Goal: Task Accomplishment & Management: Use online tool/utility

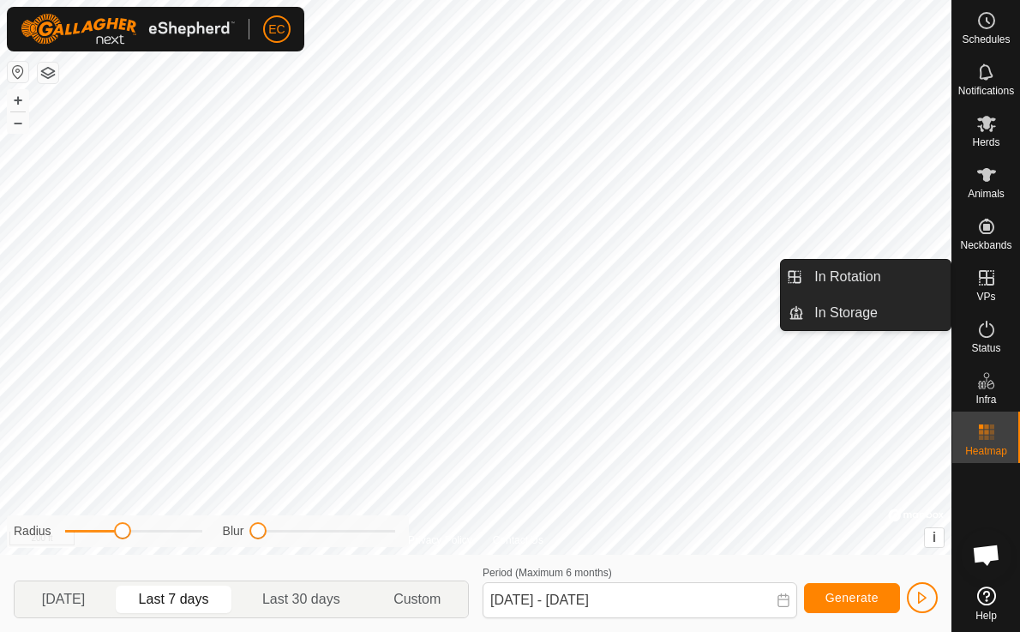
click at [984, 276] on icon at bounding box center [986, 277] width 21 height 21
click at [883, 290] on link "In Rotation" at bounding box center [877, 277] width 147 height 34
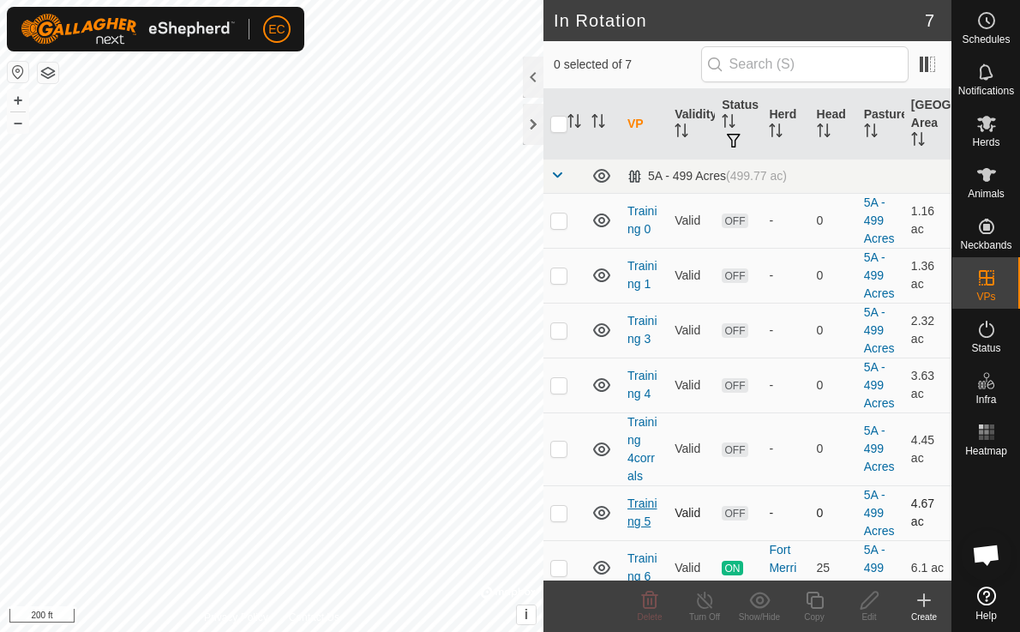
scroll to position [15, 0]
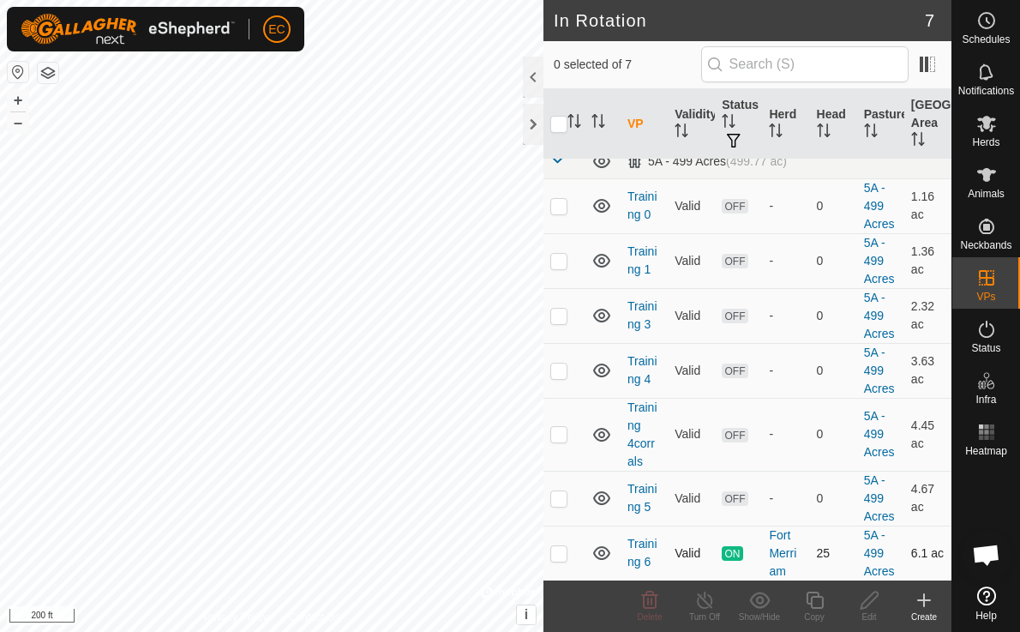
checkbox input "true"
click at [808, 606] on icon at bounding box center [814, 600] width 21 height 21
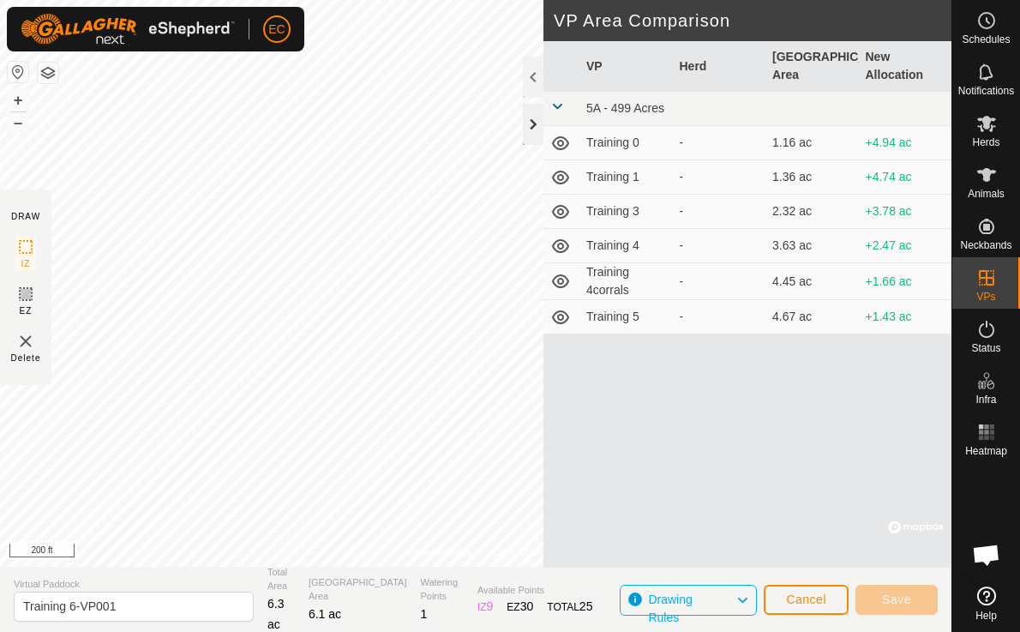
click at [527, 123] on div at bounding box center [533, 124] width 21 height 41
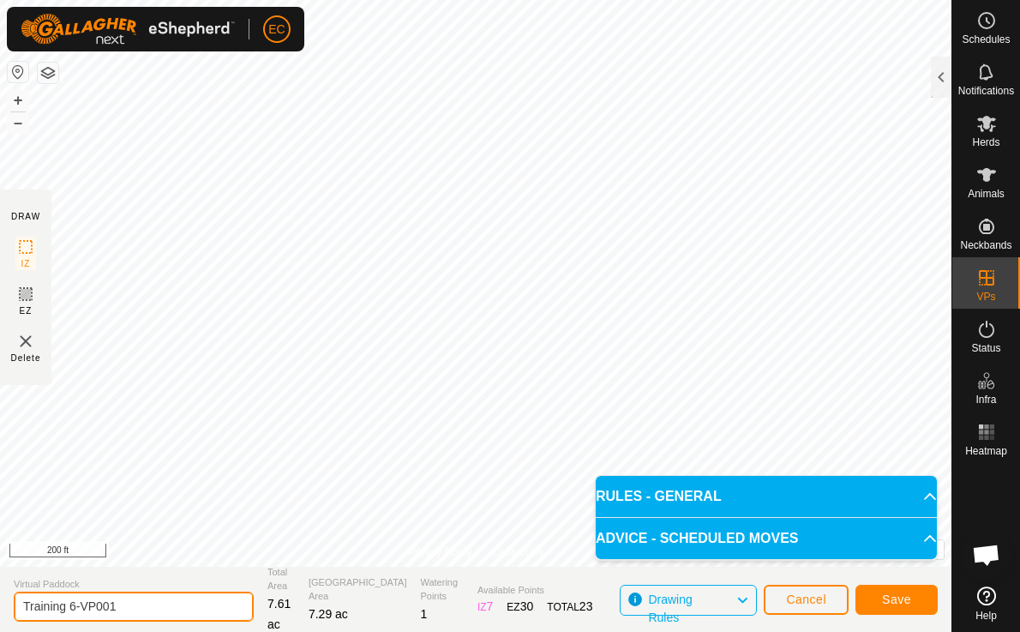
click at [143, 600] on input "Training 6-VP001" at bounding box center [134, 606] width 240 height 30
drag, startPoint x: 132, startPoint y: 601, endPoint x: 68, endPoint y: 604, distance: 64.4
click at [68, 604] on input "Training 6-VP001" at bounding box center [134, 606] width 240 height 30
type input "Training 7"
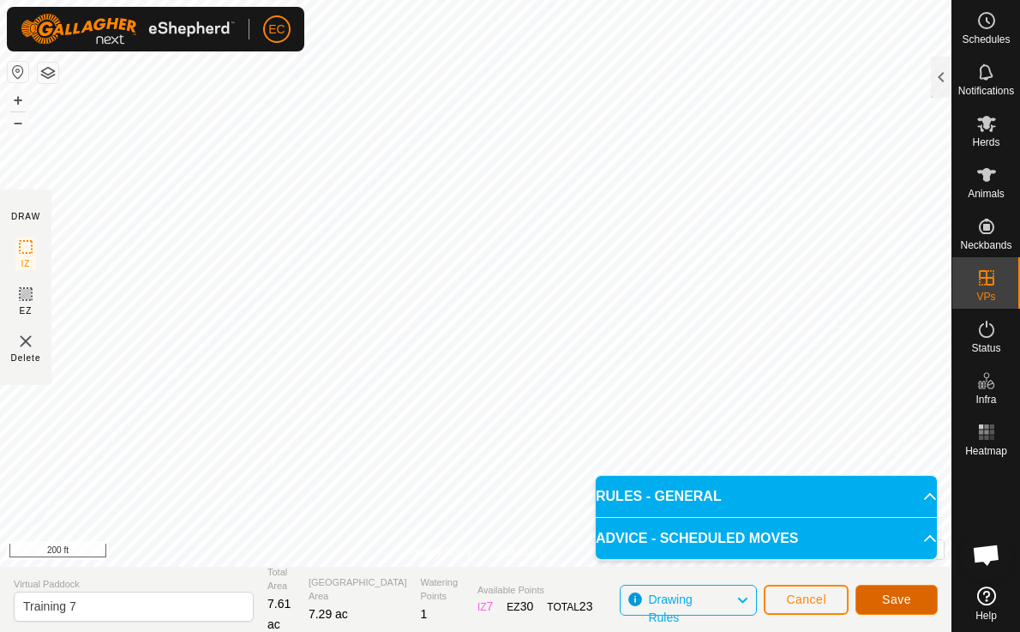
click at [879, 597] on button "Save" at bounding box center [896, 600] width 82 height 30
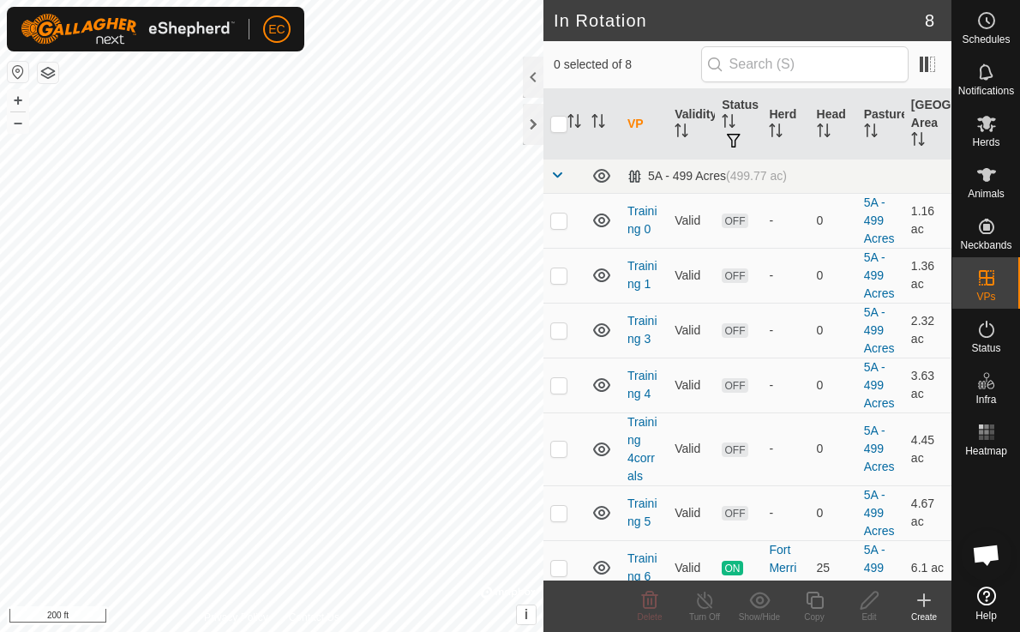
checkbox input "true"
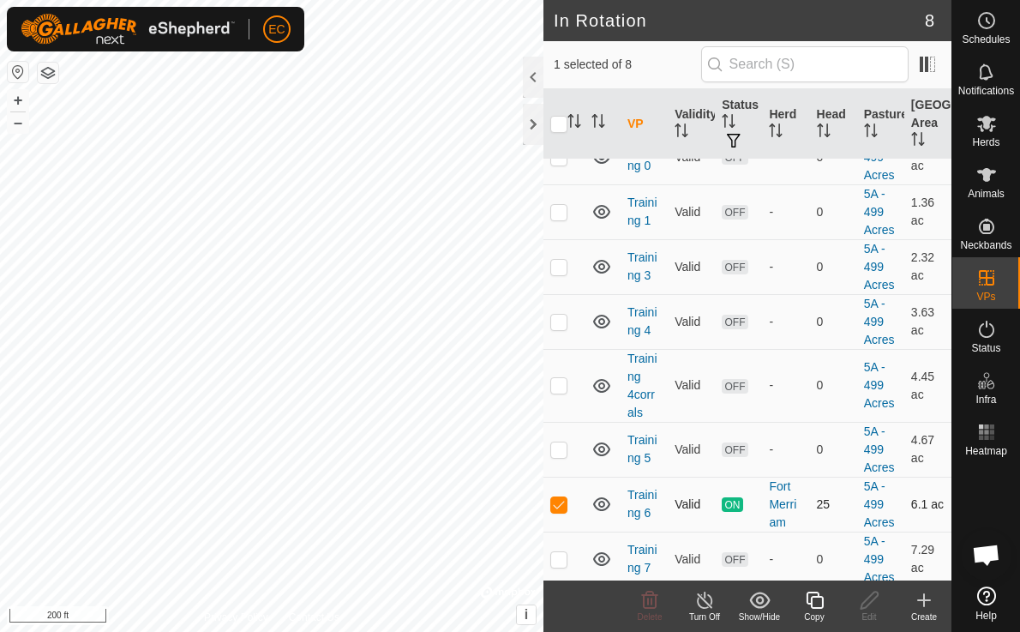
scroll to position [69, 0]
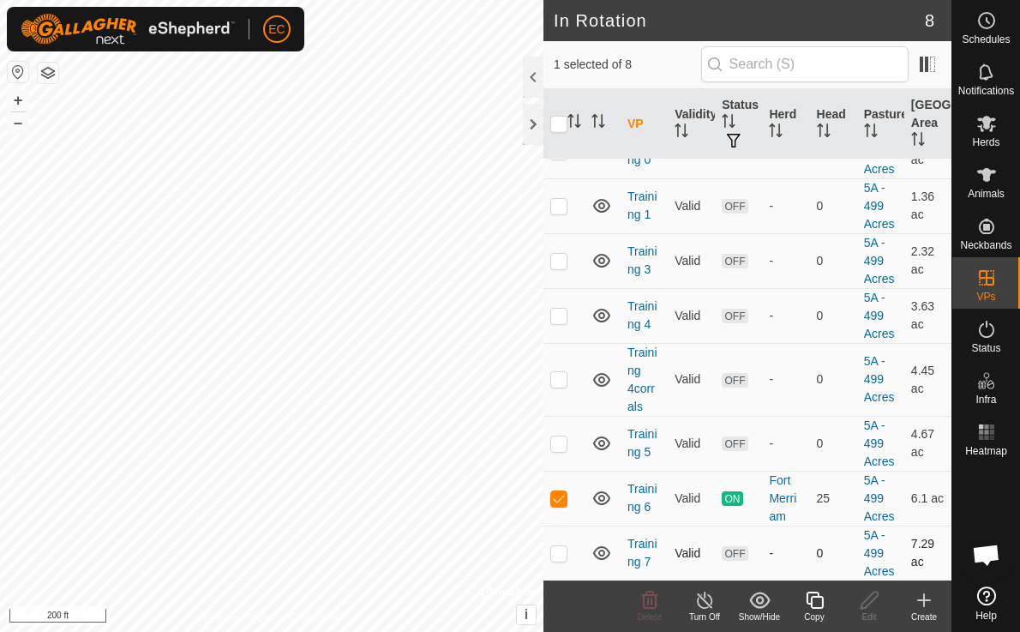
click at [559, 549] on p-checkbox at bounding box center [558, 553] width 17 height 14
checkbox input "true"
click at [561, 496] on p-checkbox at bounding box center [558, 498] width 17 height 14
checkbox input "false"
click at [817, 604] on icon at bounding box center [814, 600] width 21 height 21
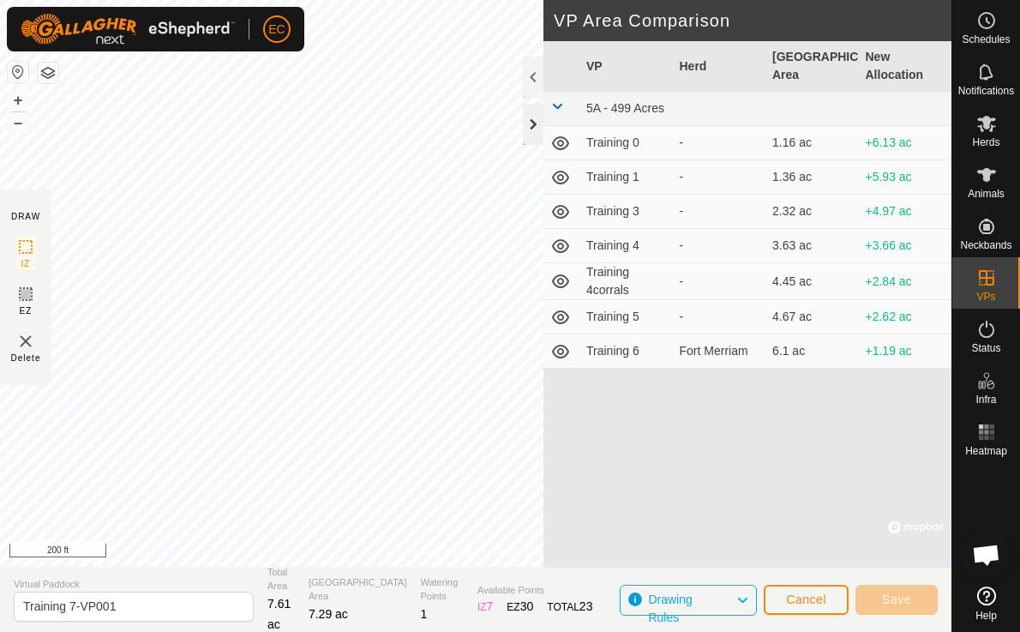
click at [531, 127] on div at bounding box center [533, 124] width 21 height 41
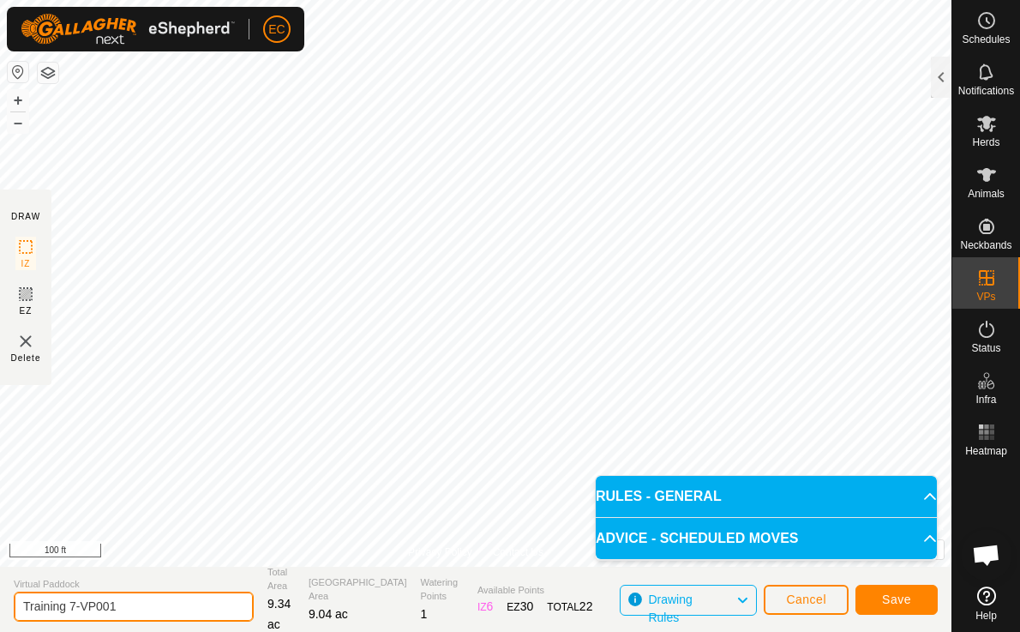
click at [138, 608] on input "Training 7-VP001" at bounding box center [134, 606] width 240 height 30
drag, startPoint x: 126, startPoint y: 608, endPoint x: 69, endPoint y: 609, distance: 56.6
click at [69, 609] on input "Training 7-VP001" at bounding box center [134, 606] width 240 height 30
type input "Training 8"
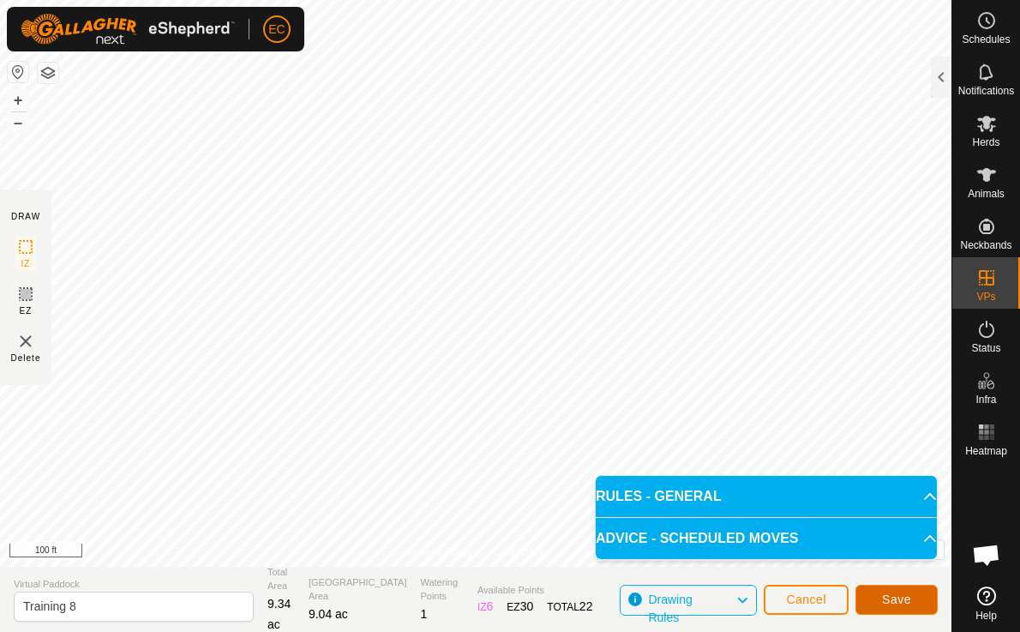
click at [898, 601] on span "Save" at bounding box center [896, 599] width 29 height 14
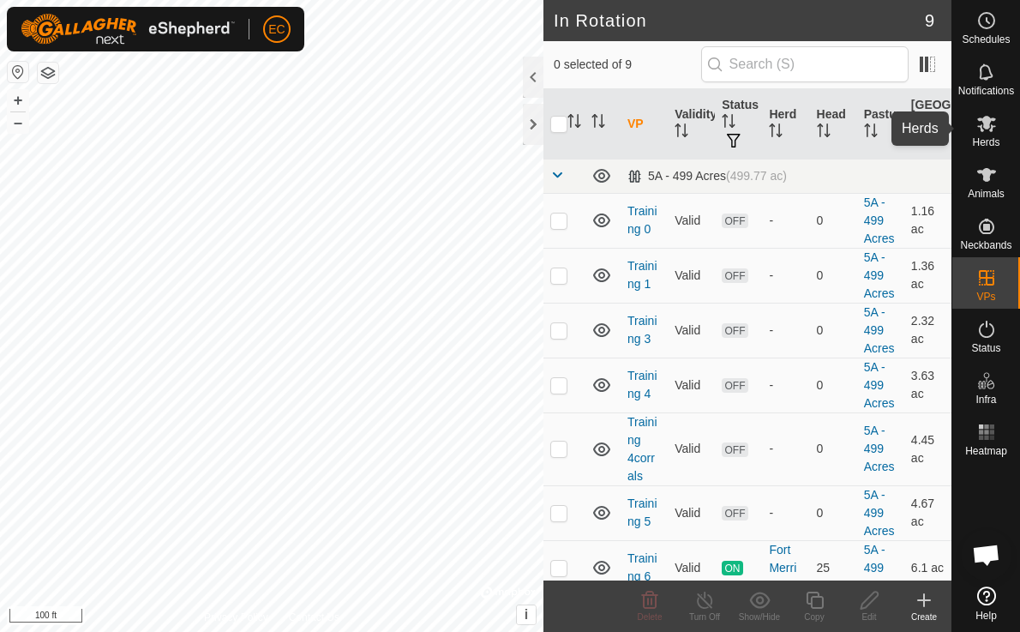
click at [978, 123] on icon at bounding box center [986, 123] width 21 height 21
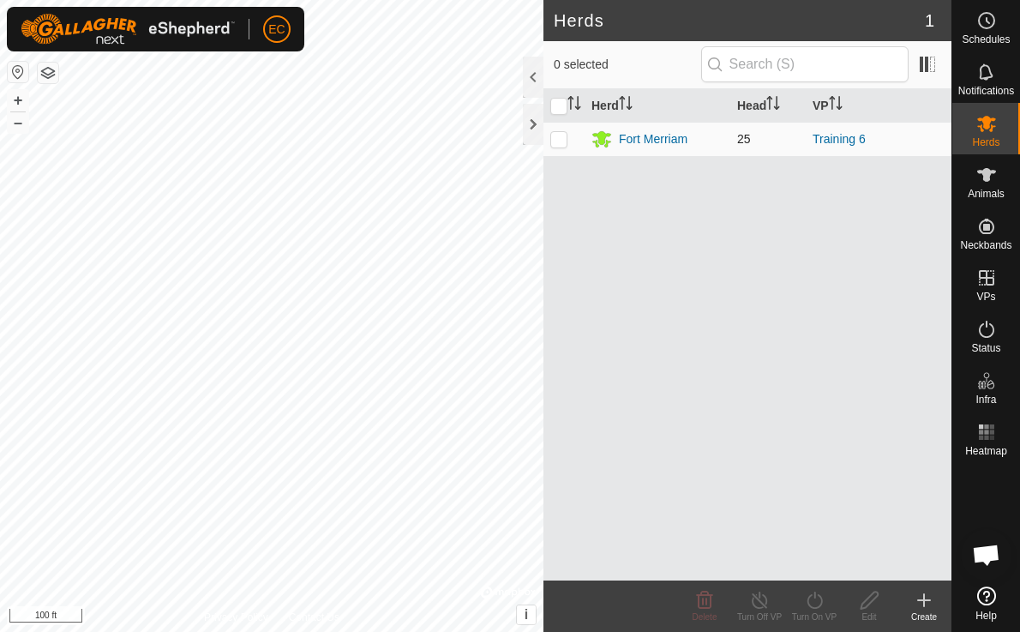
click at [562, 140] on p-checkbox at bounding box center [558, 139] width 17 height 14
checkbox input "true"
click at [814, 596] on icon at bounding box center [814, 599] width 15 height 17
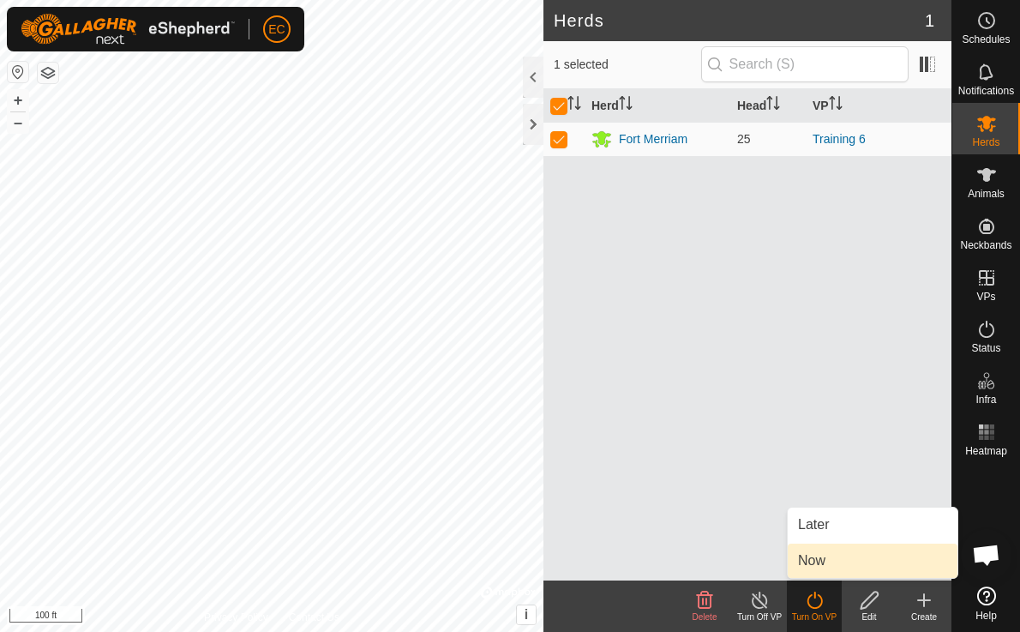
click at [834, 561] on link "Now" at bounding box center [873, 560] width 170 height 34
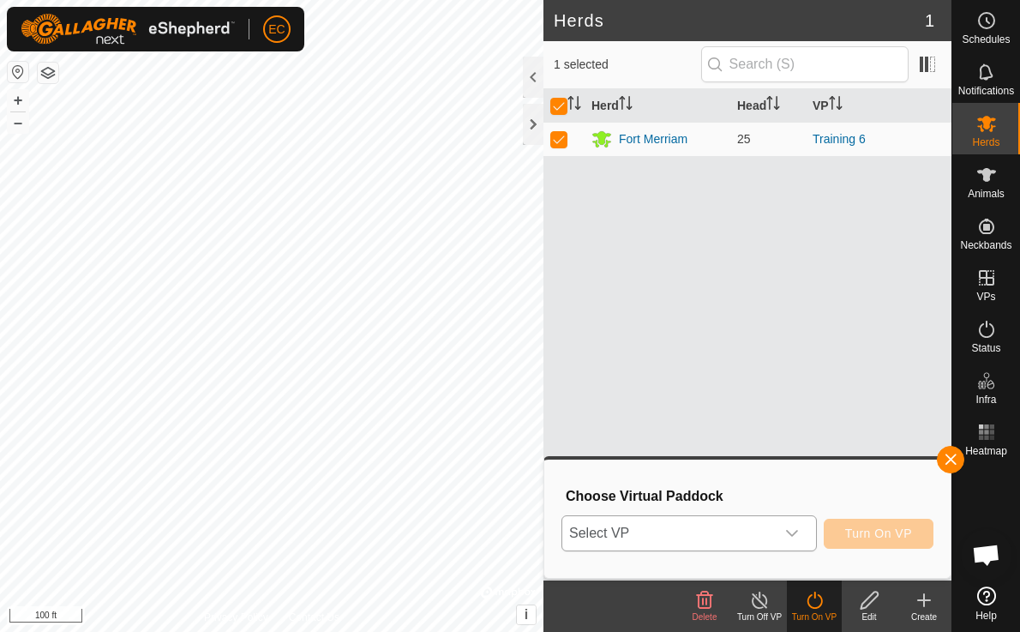
click at [789, 539] on icon "dropdown trigger" at bounding box center [792, 533] width 14 height 14
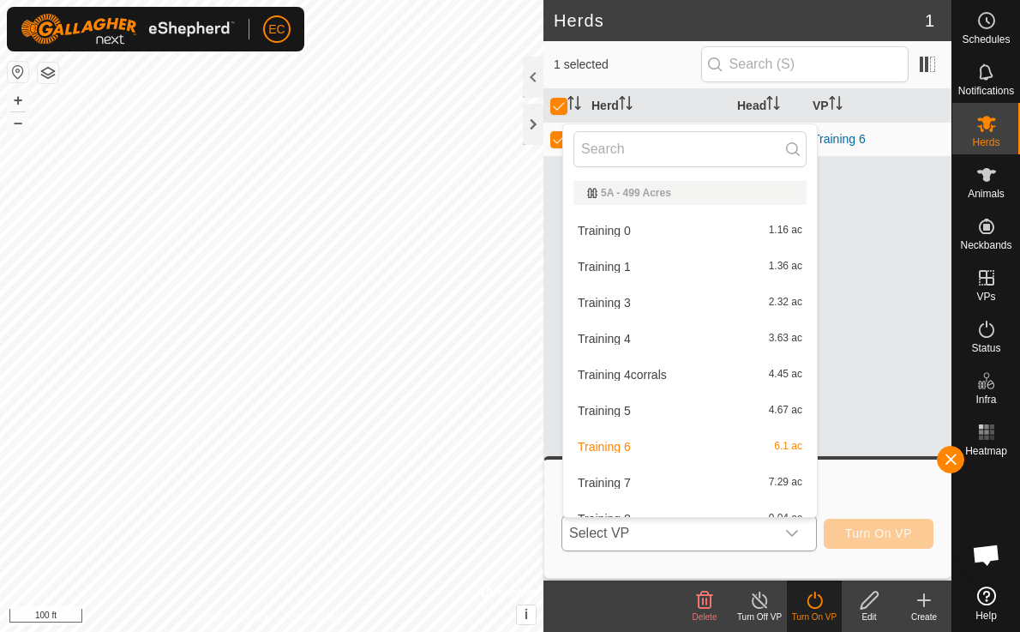
scroll to position [19, 0]
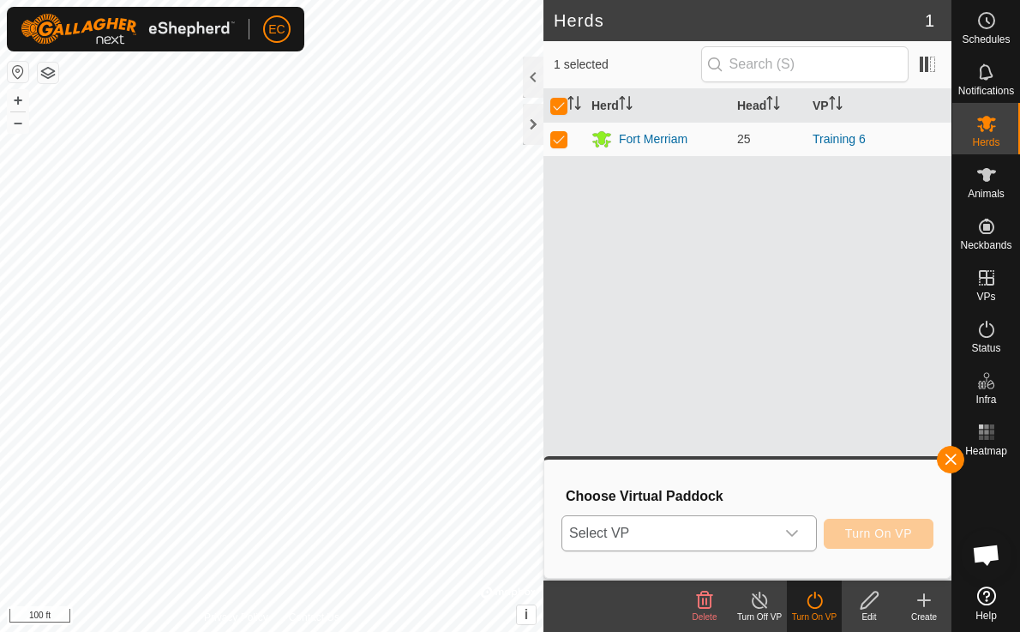
click at [652, 530] on span "Select VP" at bounding box center [668, 533] width 213 height 34
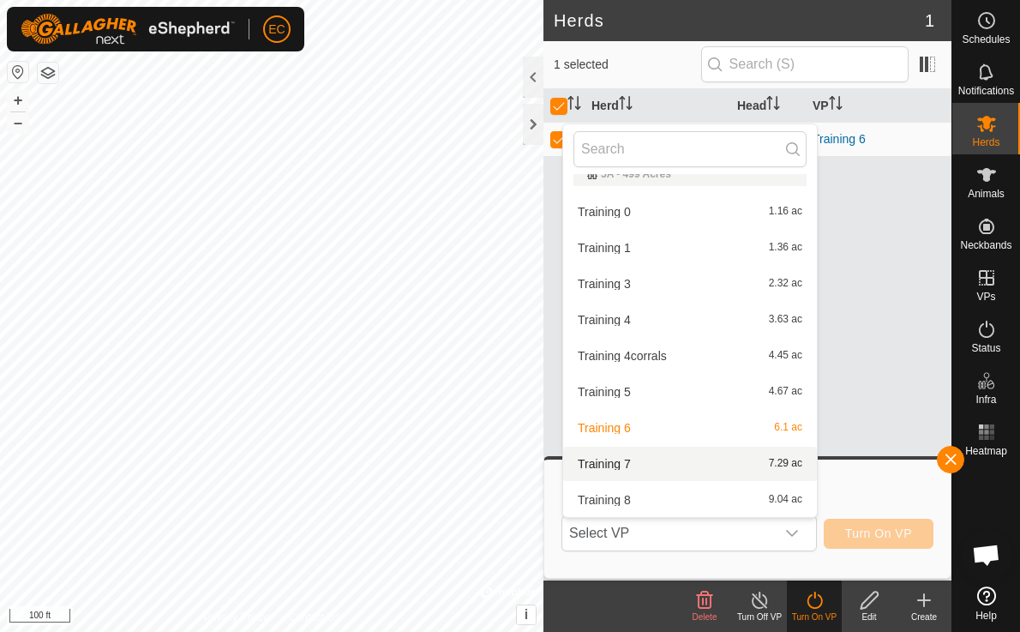
click at [734, 465] on li "Training 7 7.29 ac" at bounding box center [690, 464] width 254 height 34
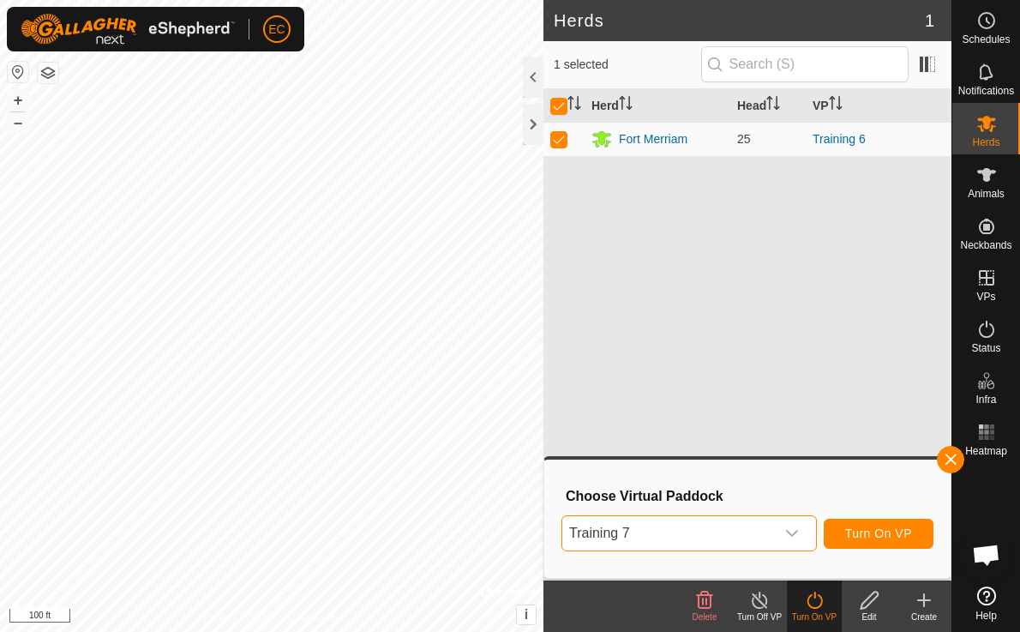
click at [707, 316] on div "Herd Head VP Fort Merriam 25 Training 6" at bounding box center [747, 334] width 408 height 491
click at [557, 135] on p-checkbox at bounding box center [558, 139] width 17 height 14
checkbox input "false"
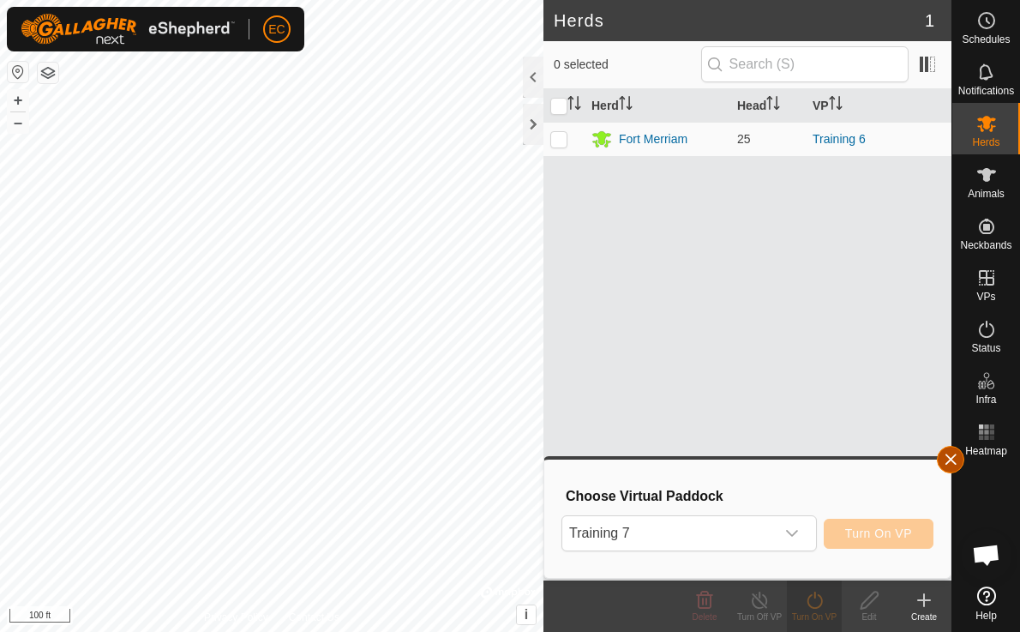
click at [950, 464] on button "button" at bounding box center [950, 459] width 27 height 27
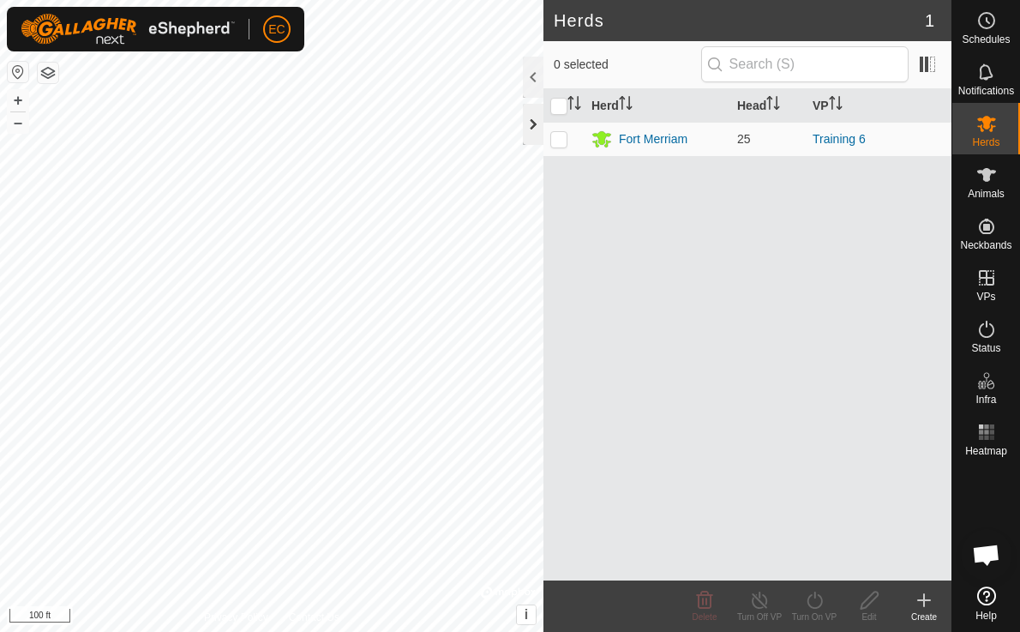
click at [531, 129] on div at bounding box center [533, 124] width 21 height 41
